Goal: Understand process/instructions: Learn how to perform a task or action

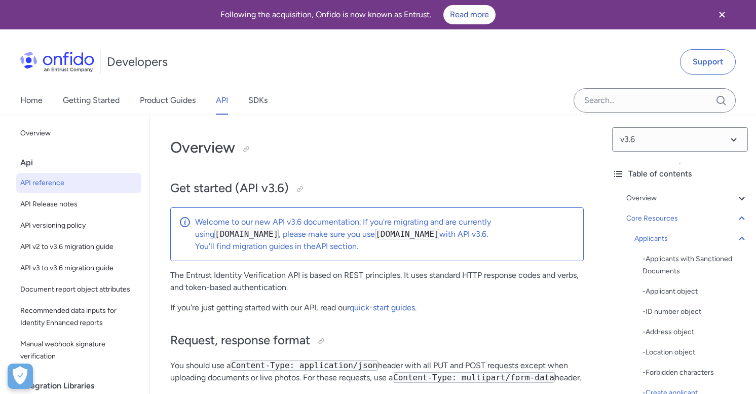
select select "bash"
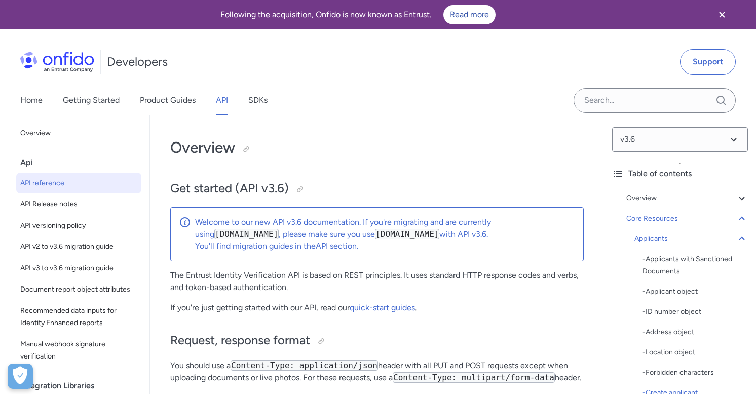
select select "bash"
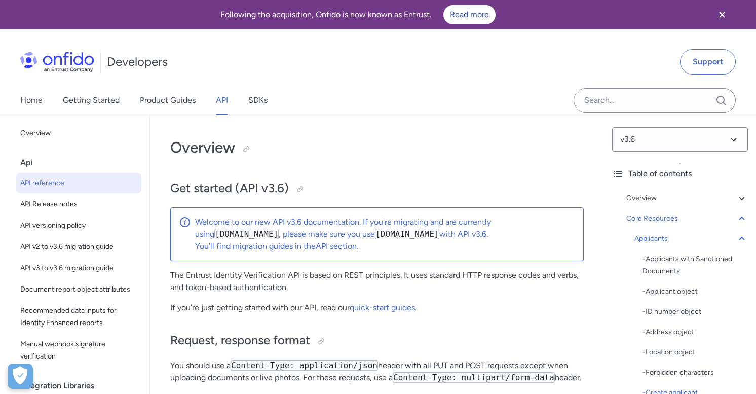
select select "bash"
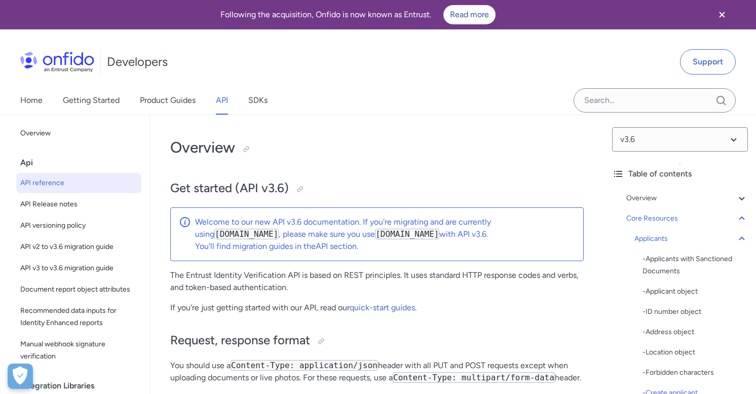
select select "bash"
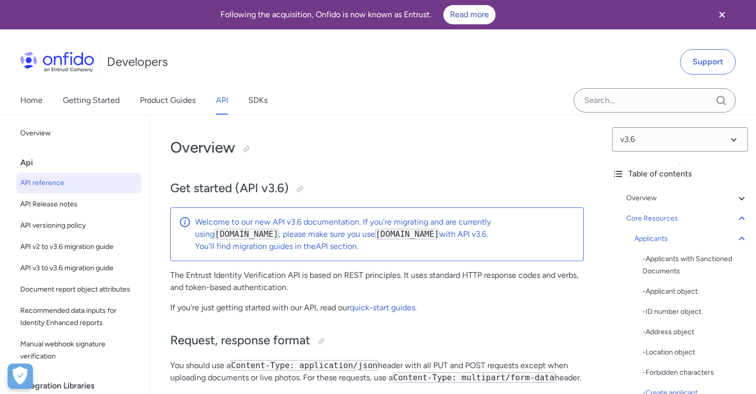
select select "bash"
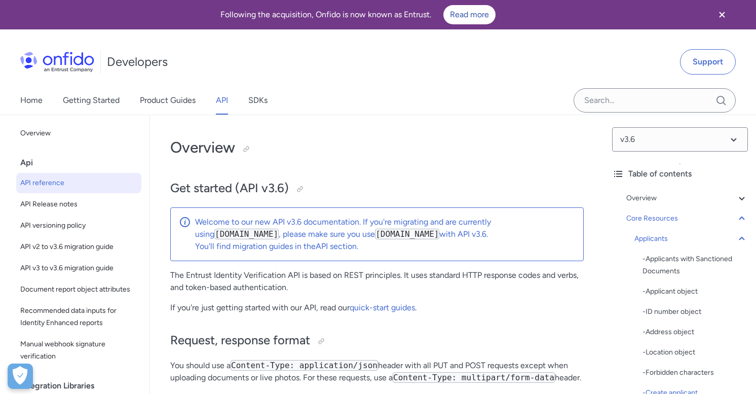
select select "bash"
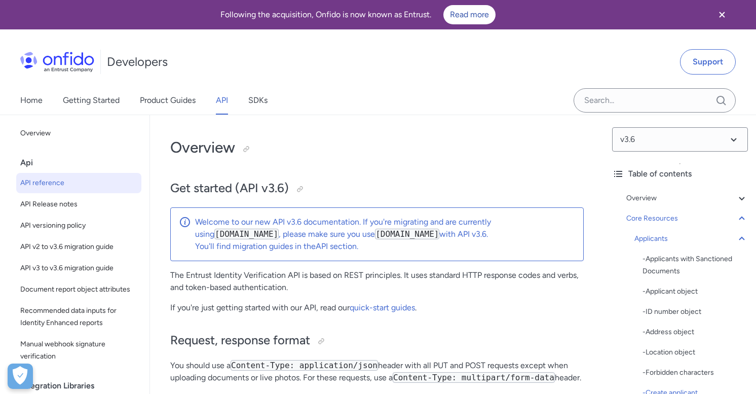
select select "bash"
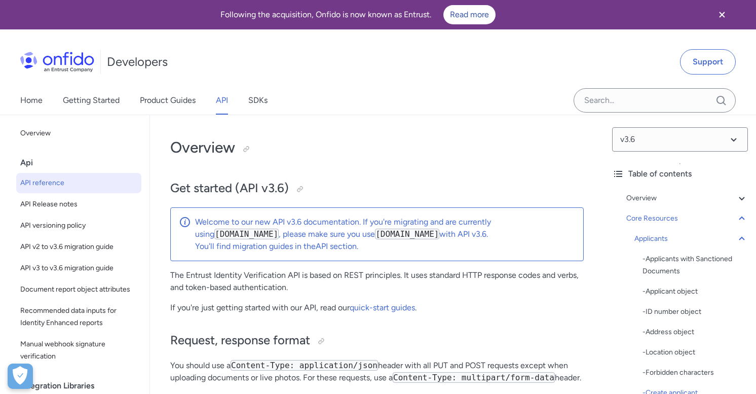
select select "bash"
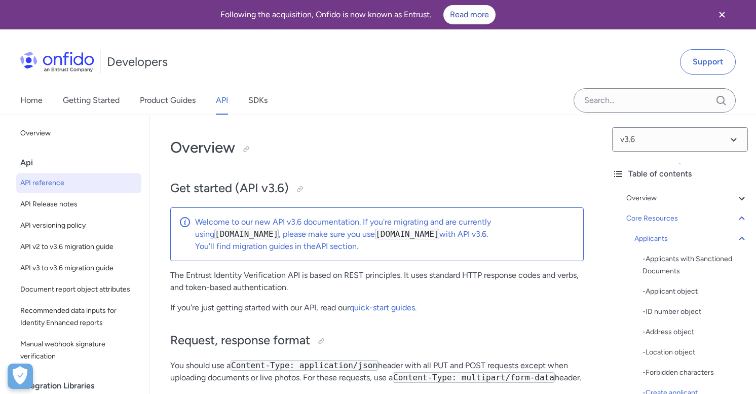
select select "bash"
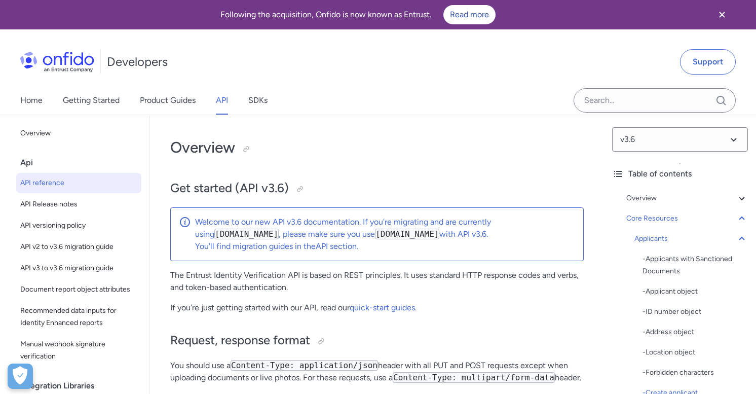
select select "bash"
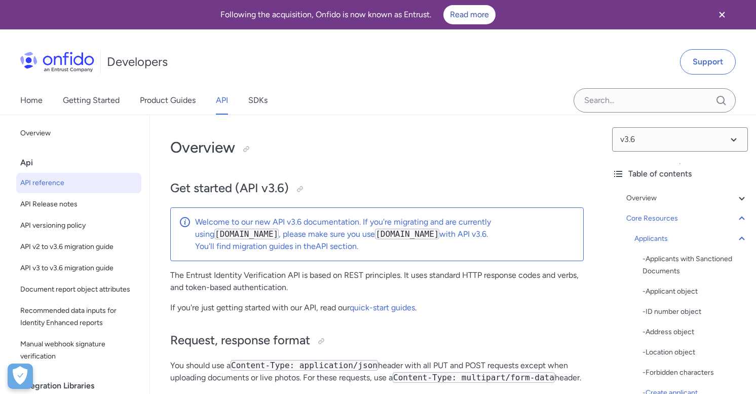
select select "bash"
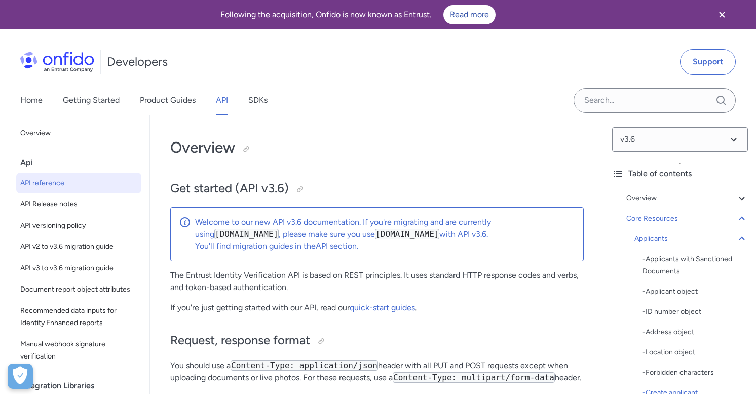
select select "bash"
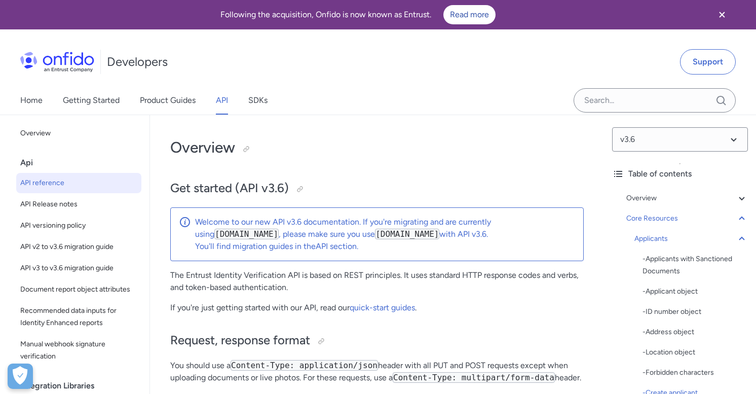
select select "bash"
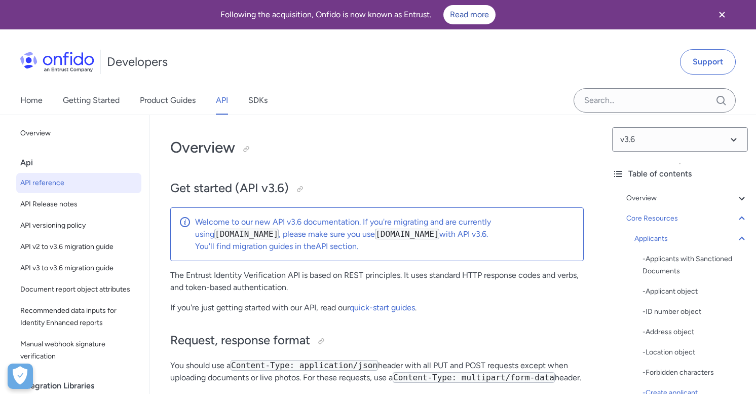
select select "bash"
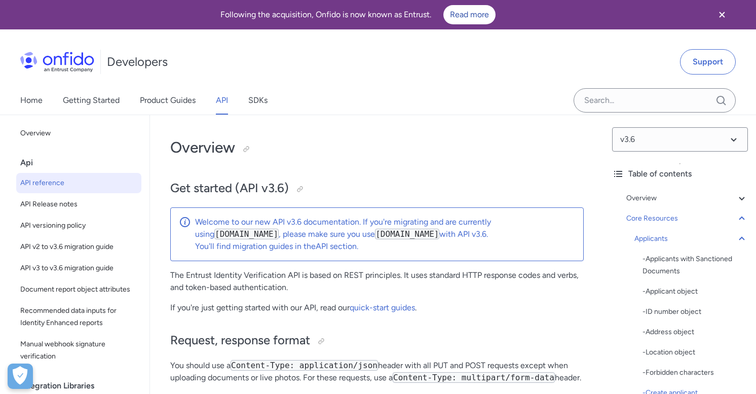
select select "bash"
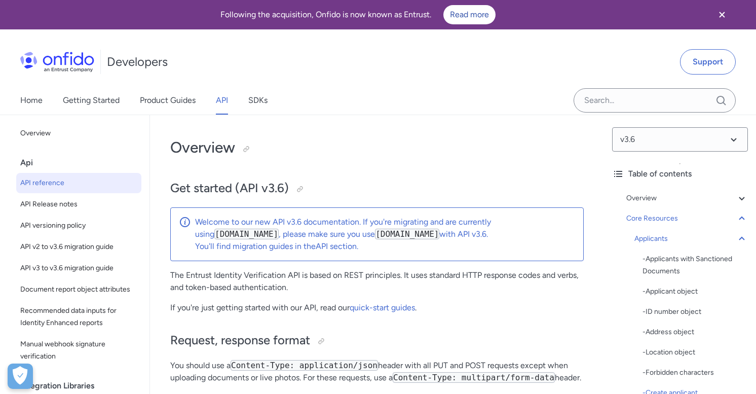
select select "bash"
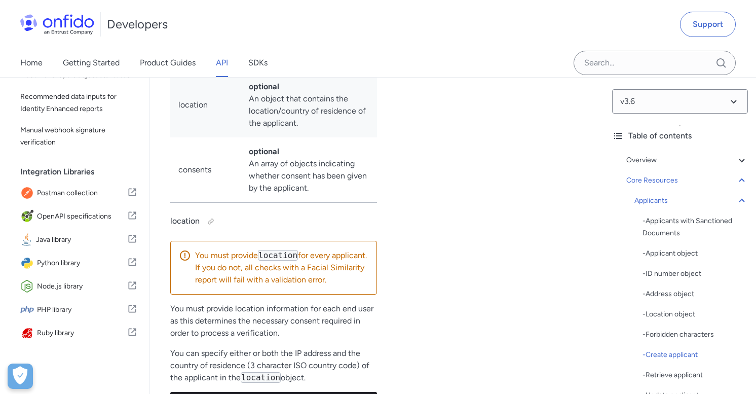
scroll to position [14291, 0]
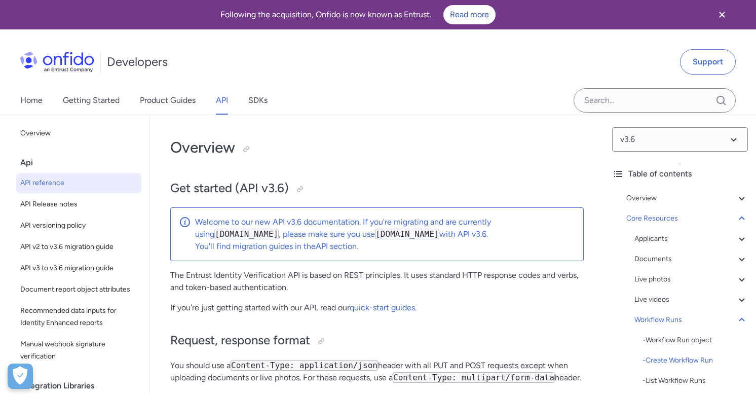
select select "bash"
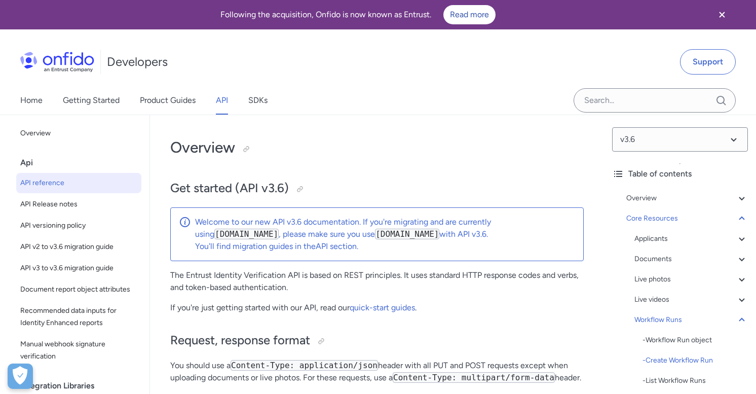
select select "bash"
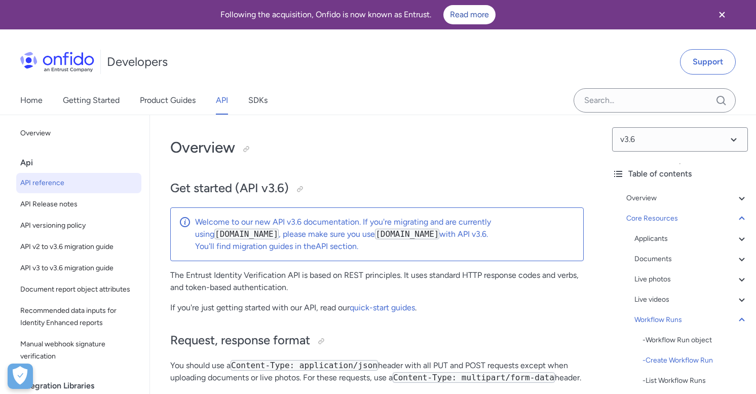
select select "bash"
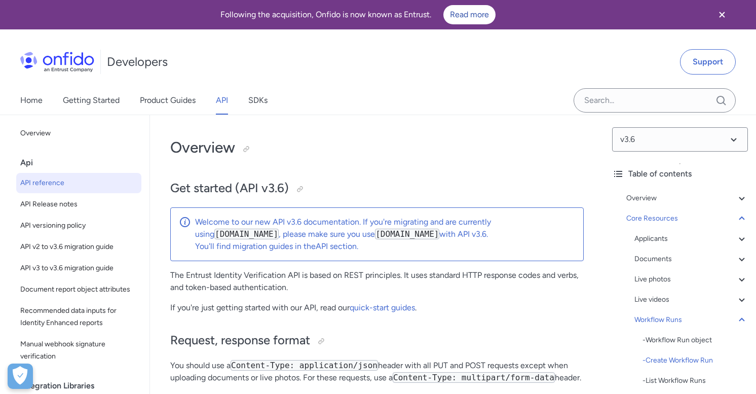
select select "bash"
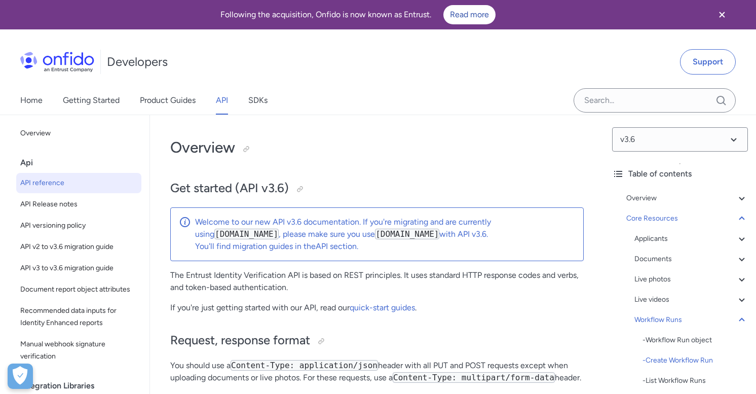
select select "bash"
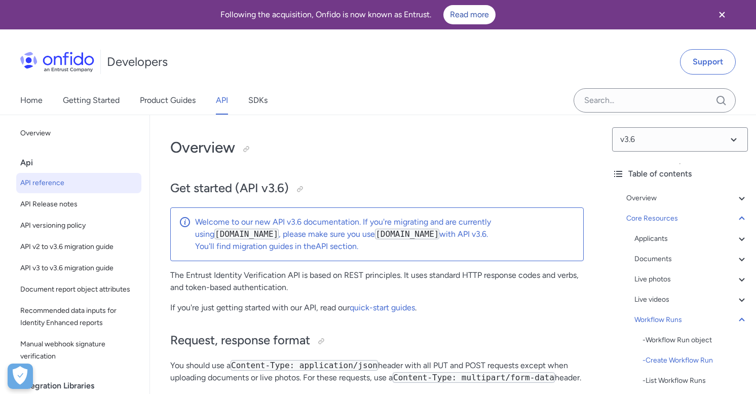
select select "bash"
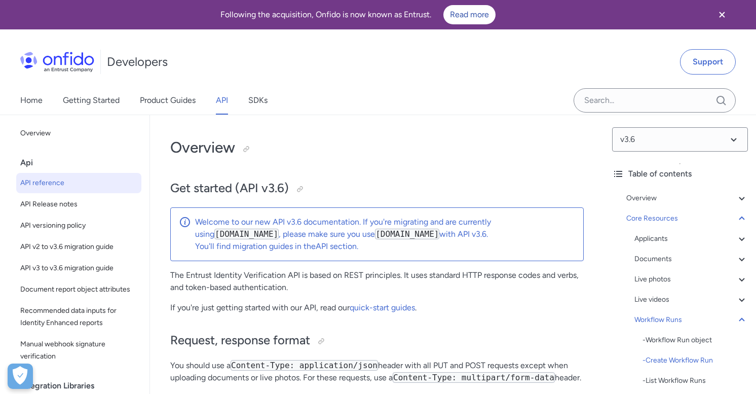
select select "bash"
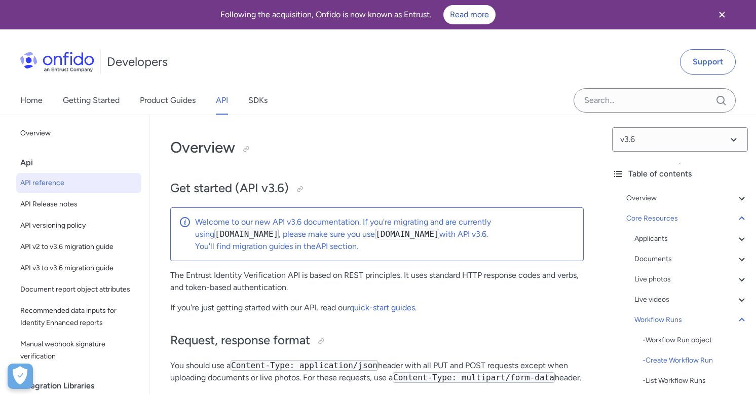
select select "bash"
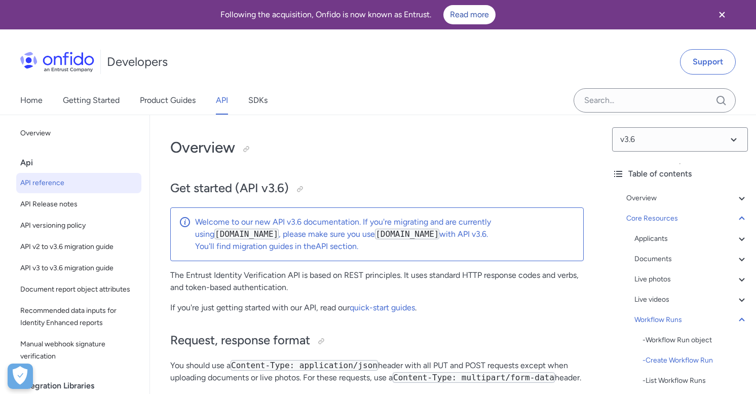
select select "bash"
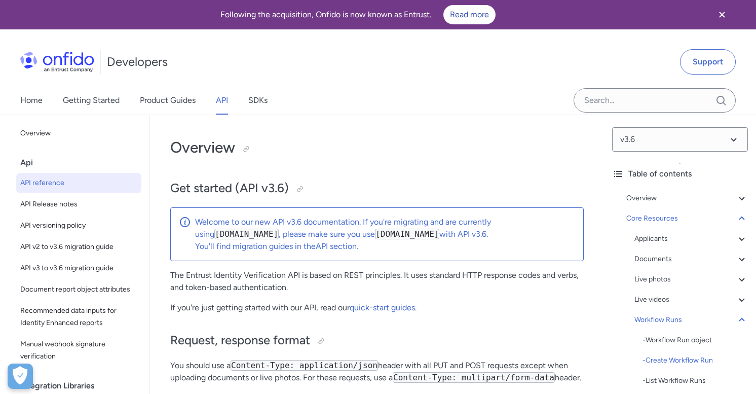
select select "bash"
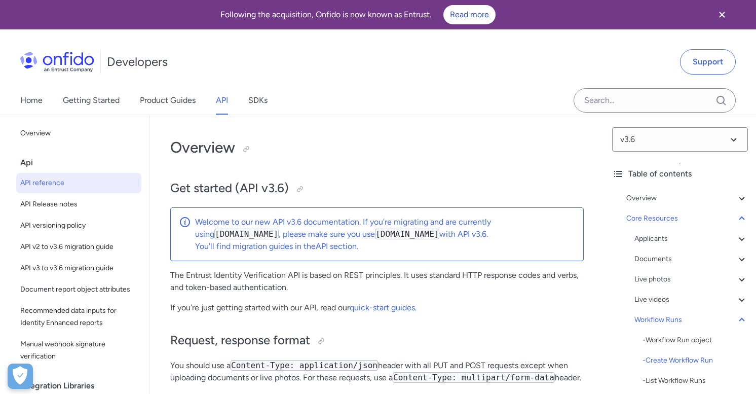
select select "bash"
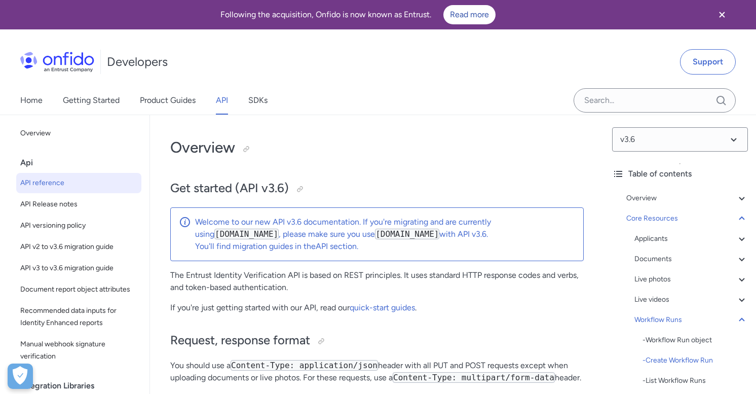
select select "bash"
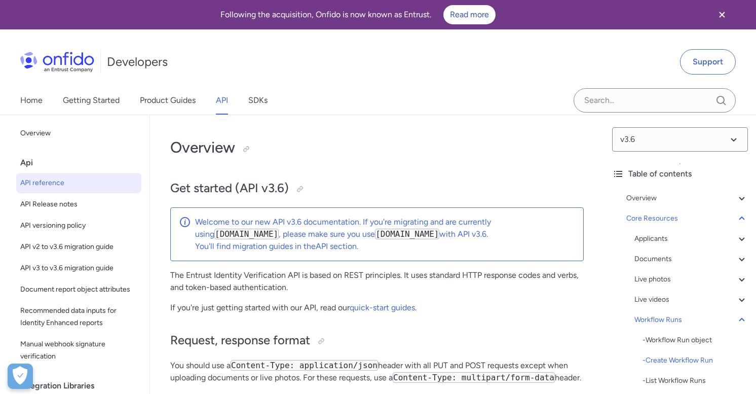
select select "bash"
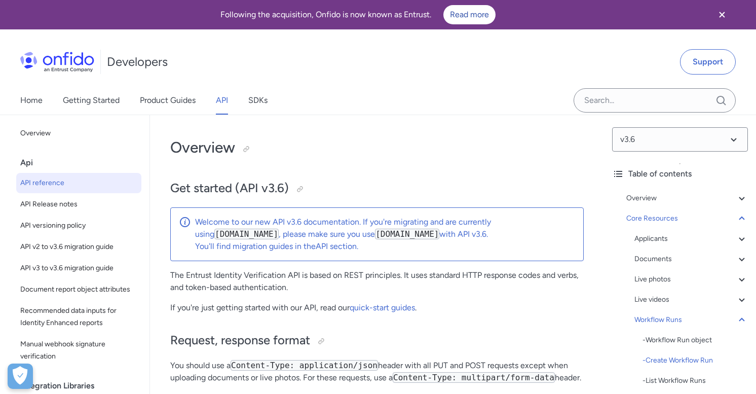
select select "bash"
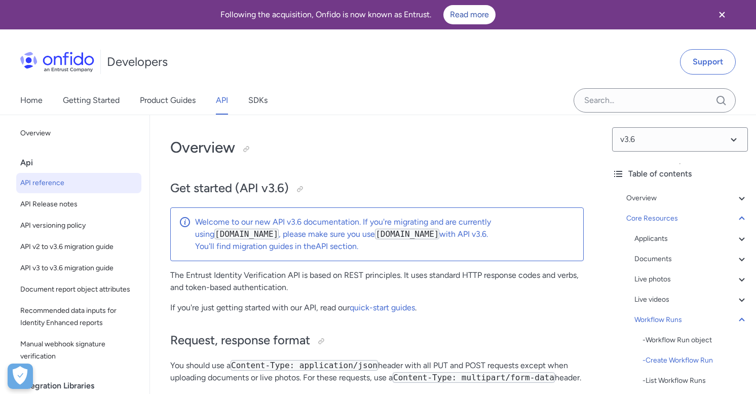
select select "bash"
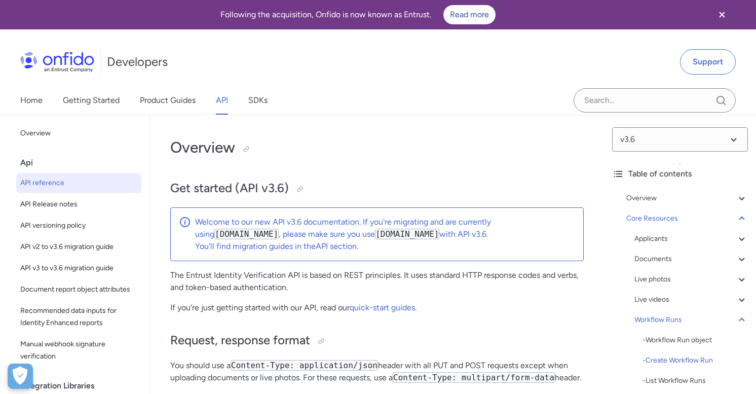
select select "bash"
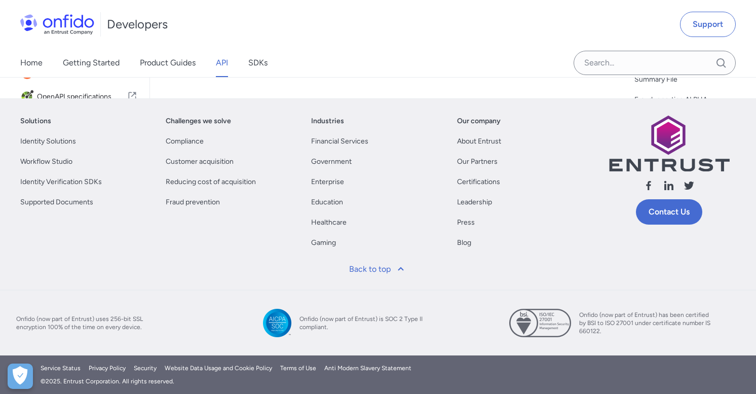
scroll to position [115613, 0]
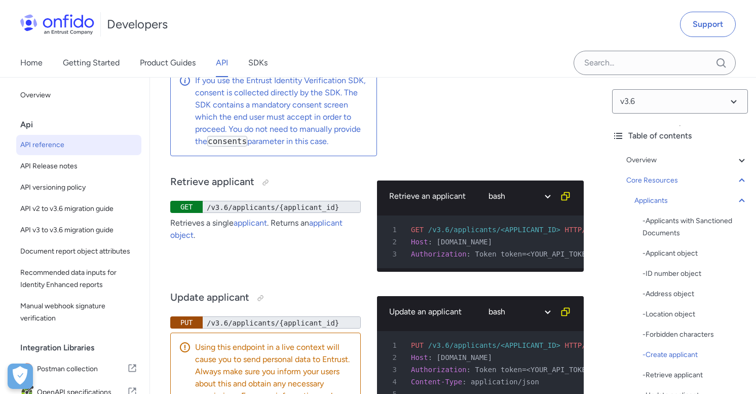
scroll to position [15928, 0]
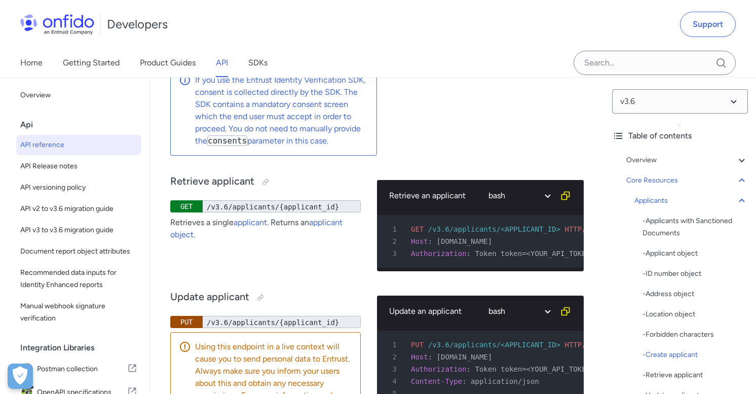
drag, startPoint x: 203, startPoint y: 193, endPoint x: 243, endPoint y: 296, distance: 110.2
copy pre ""consents" : [ 3 { 4 "name" : "privacy_notices_read" , 5 "granted" : true 6 } ,…"
